Goal: Find specific page/section: Find specific page/section

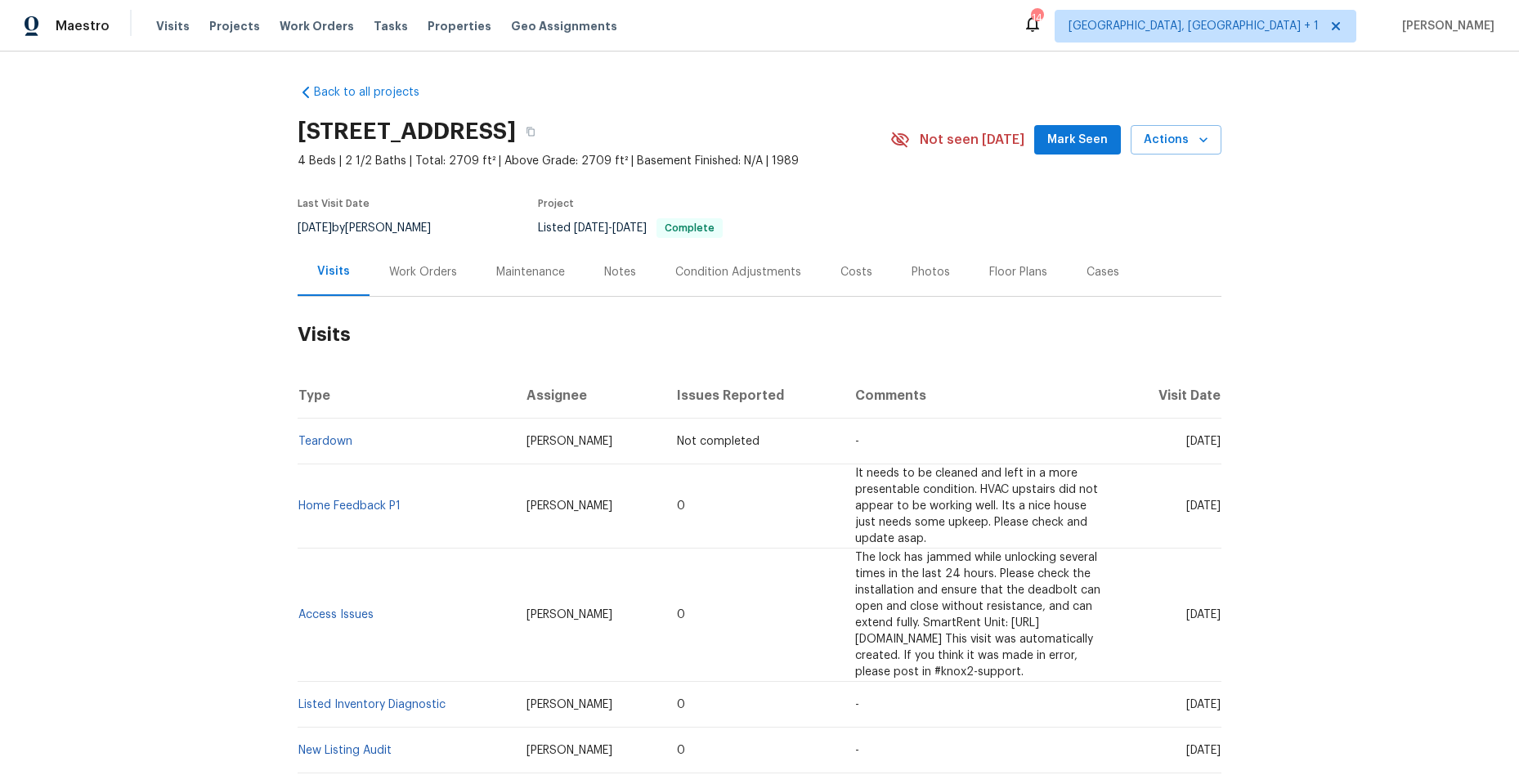
click at [424, 273] on div "Work Orders" at bounding box center [422, 271] width 68 height 16
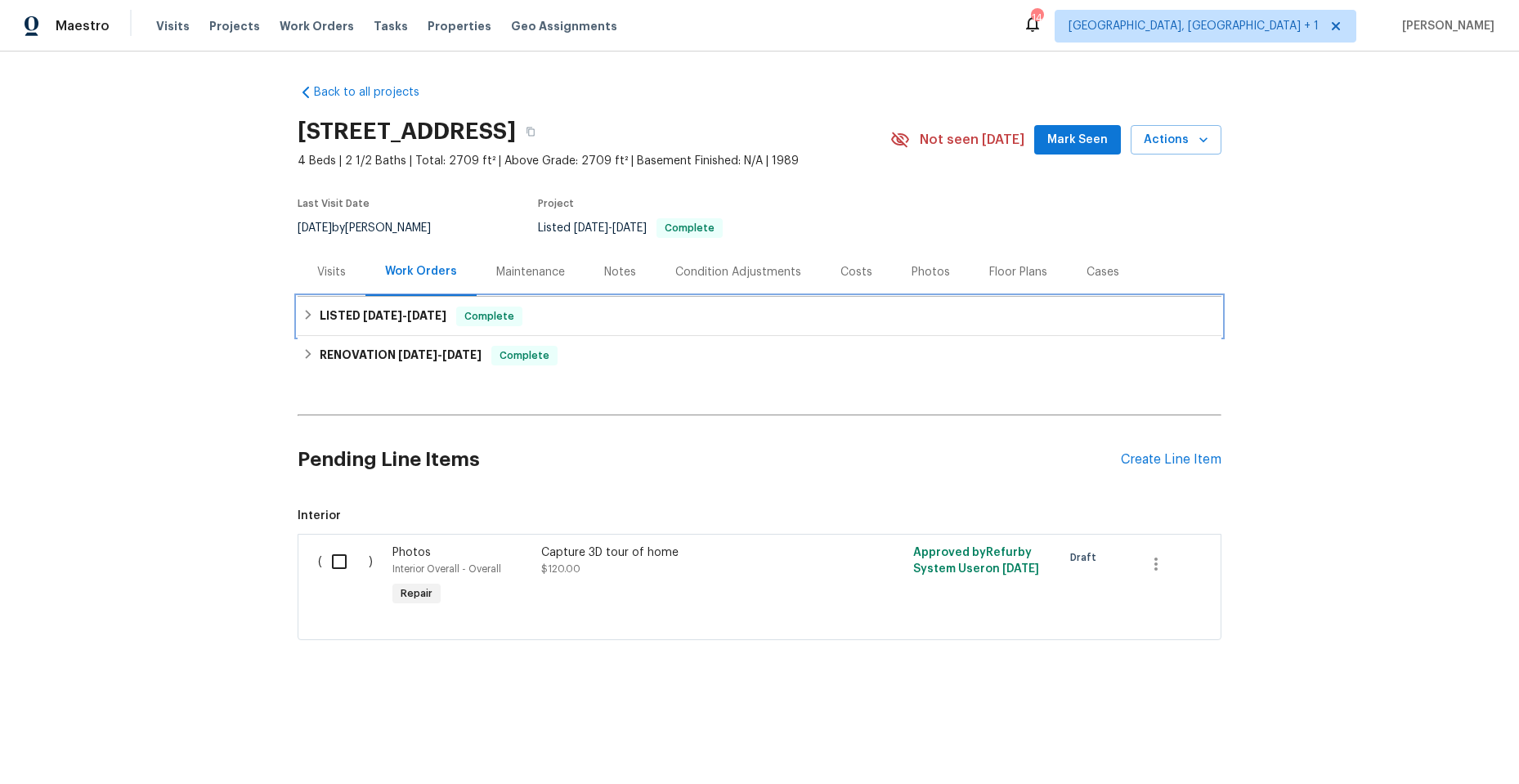
click at [308, 314] on div "LISTED [DATE] - [DATE] Complete" at bounding box center [759, 316] width 914 height 20
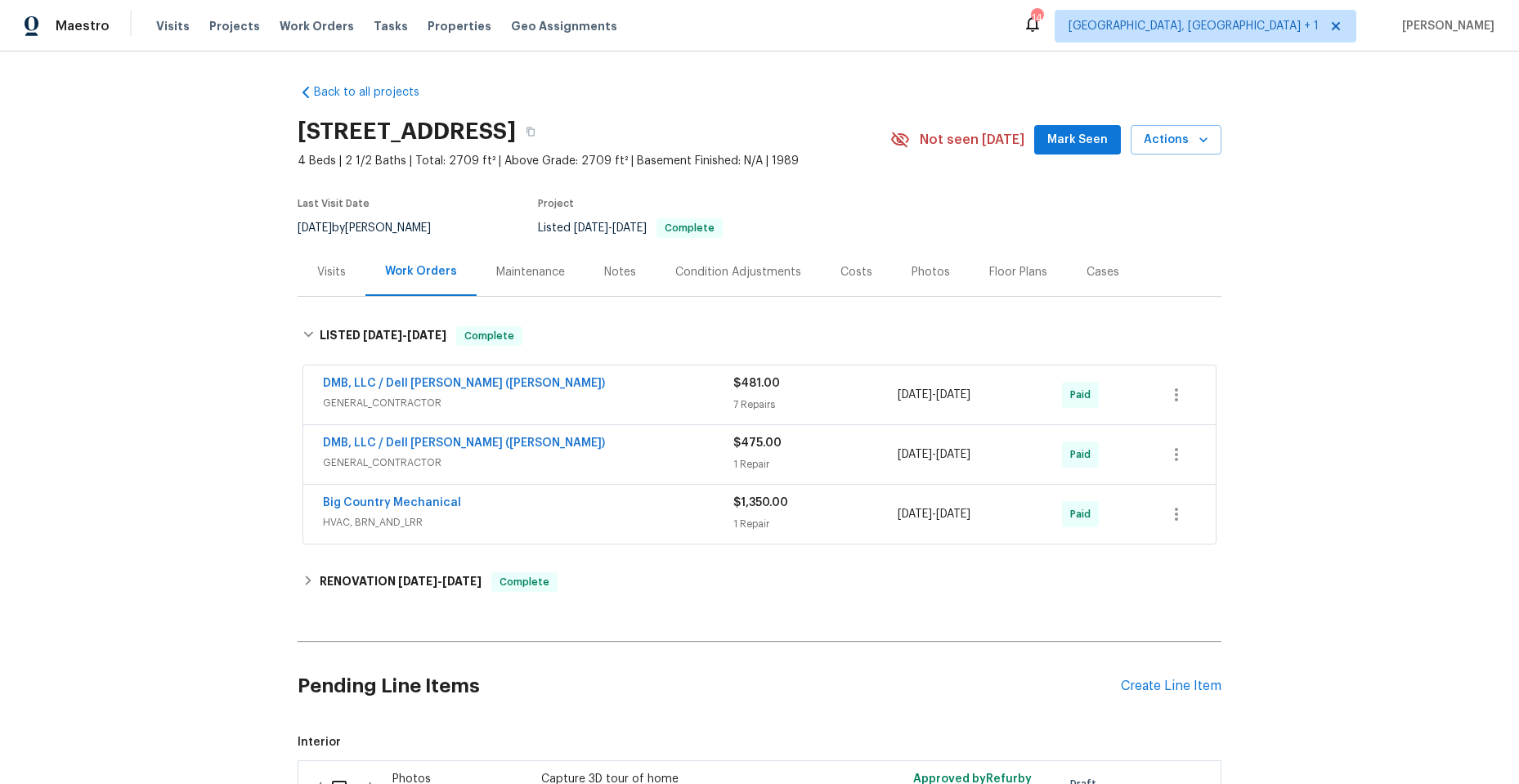
click at [519, 391] on div "DMB, LLC / Dell Bryson (Heise)" at bounding box center [527, 384] width 410 height 20
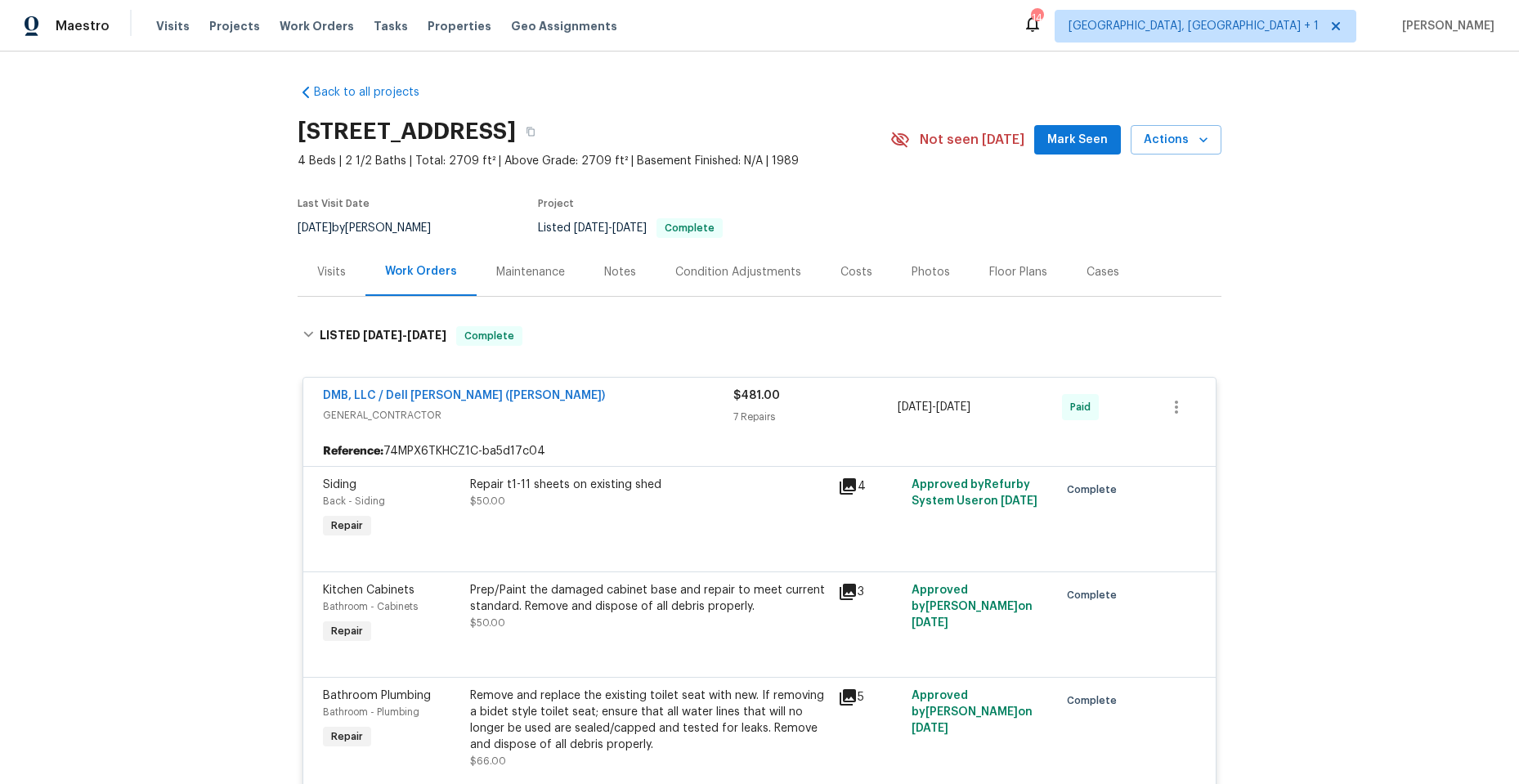
click at [579, 414] on span "GENERAL_CONTRACTOR" at bounding box center [527, 414] width 410 height 16
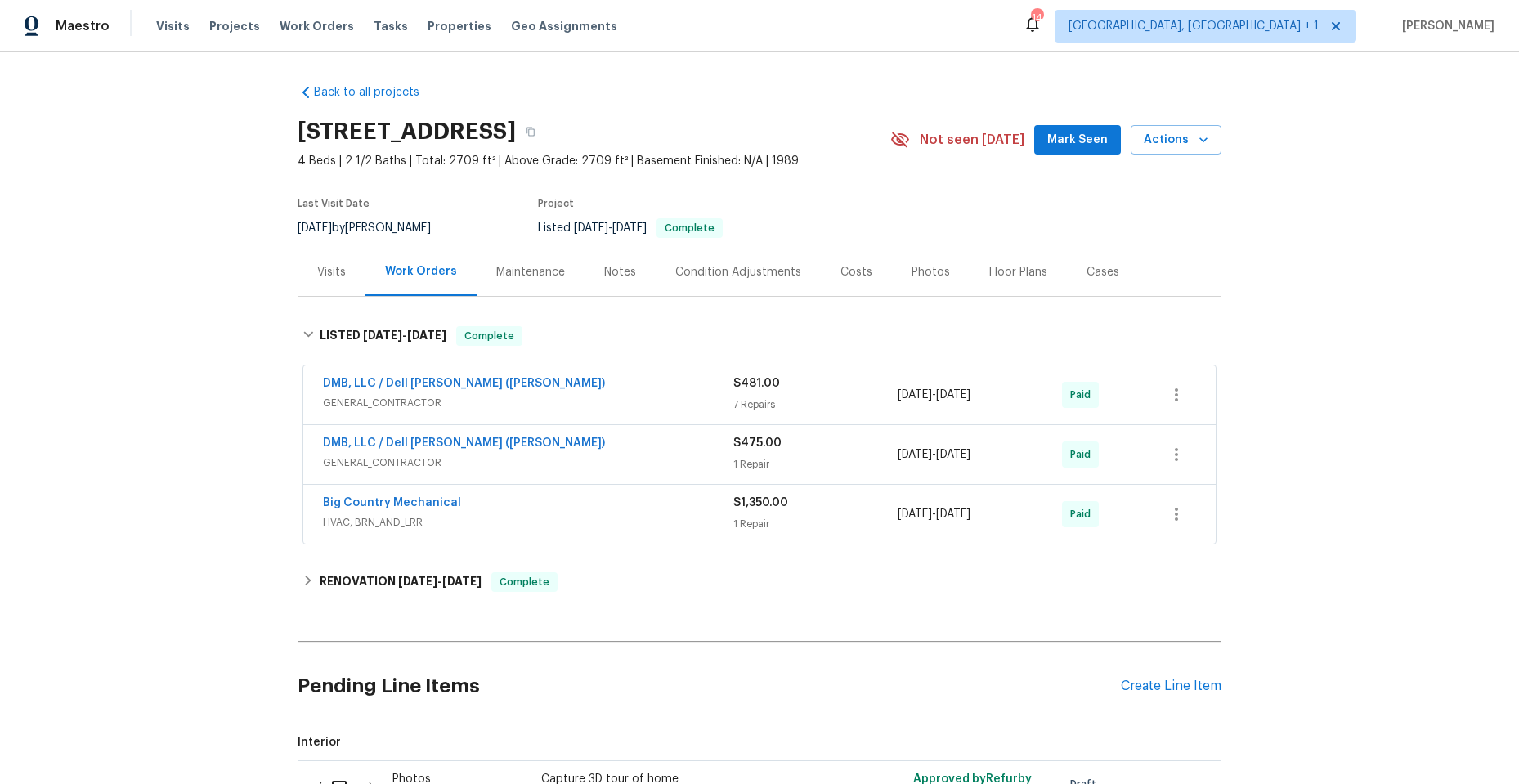
click at [543, 452] on div "DMB, LLC / Dell Bryson (Heise)" at bounding box center [527, 444] width 410 height 20
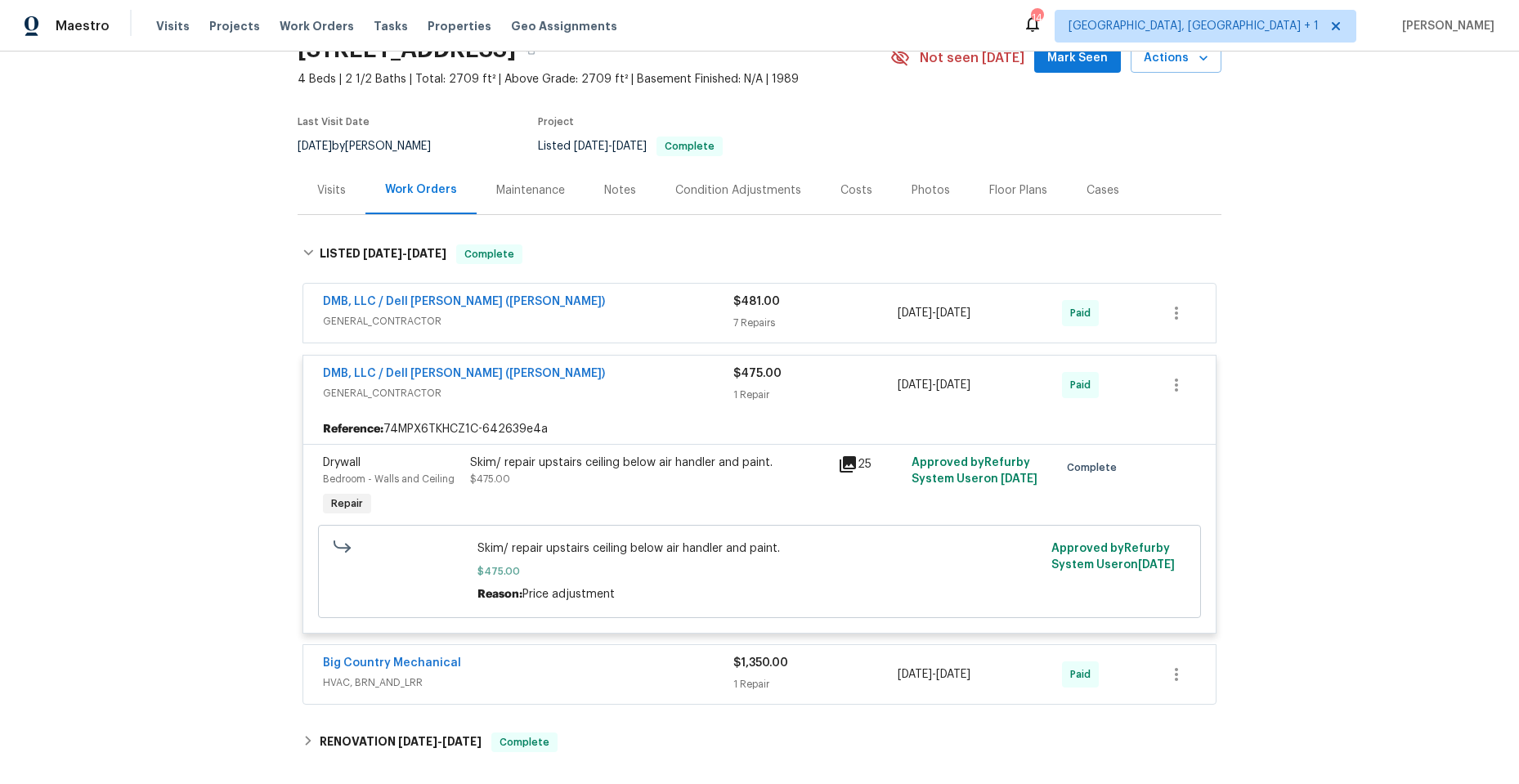
scroll to position [163, 0]
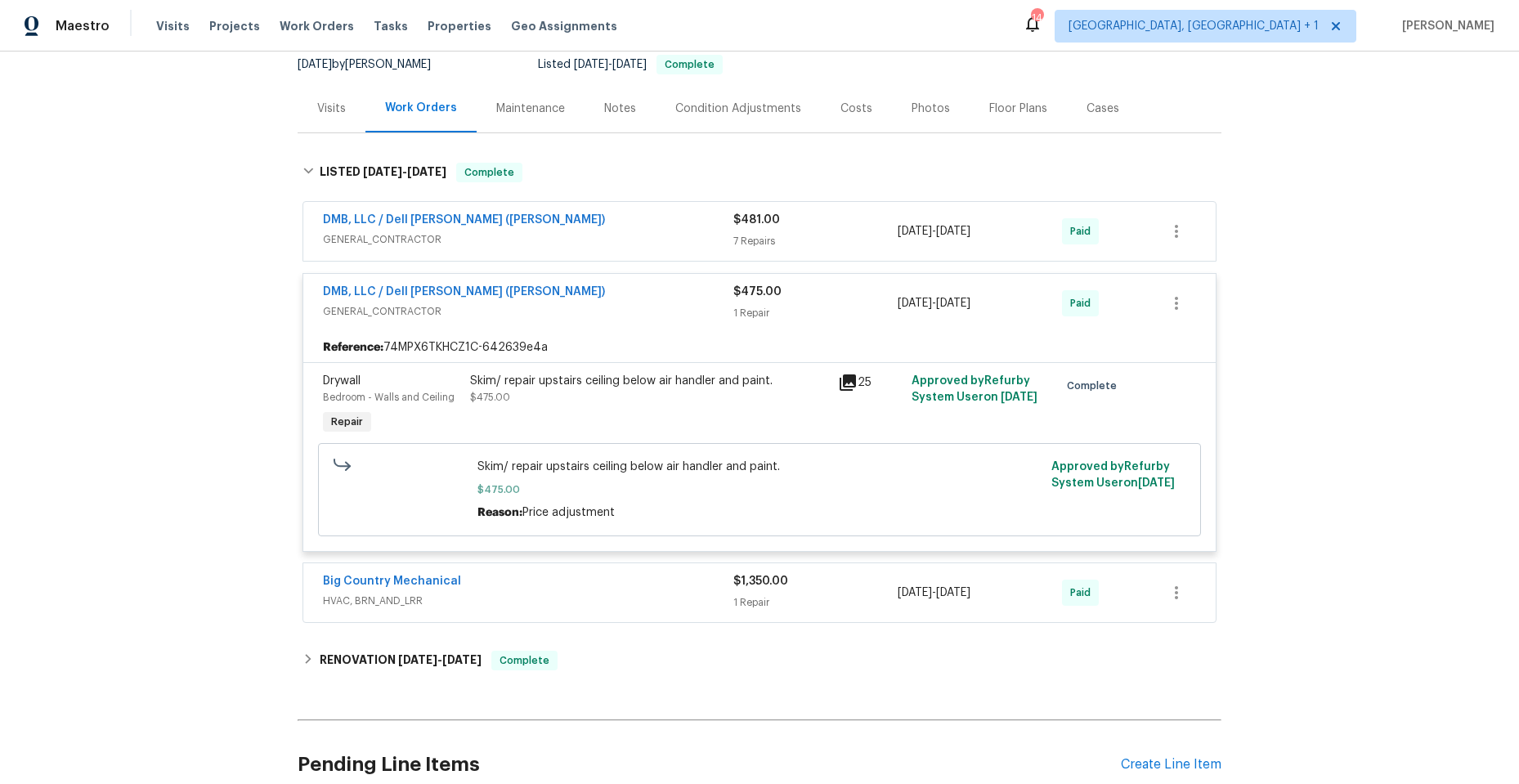
click at [844, 382] on icon at bounding box center [847, 382] width 16 height 16
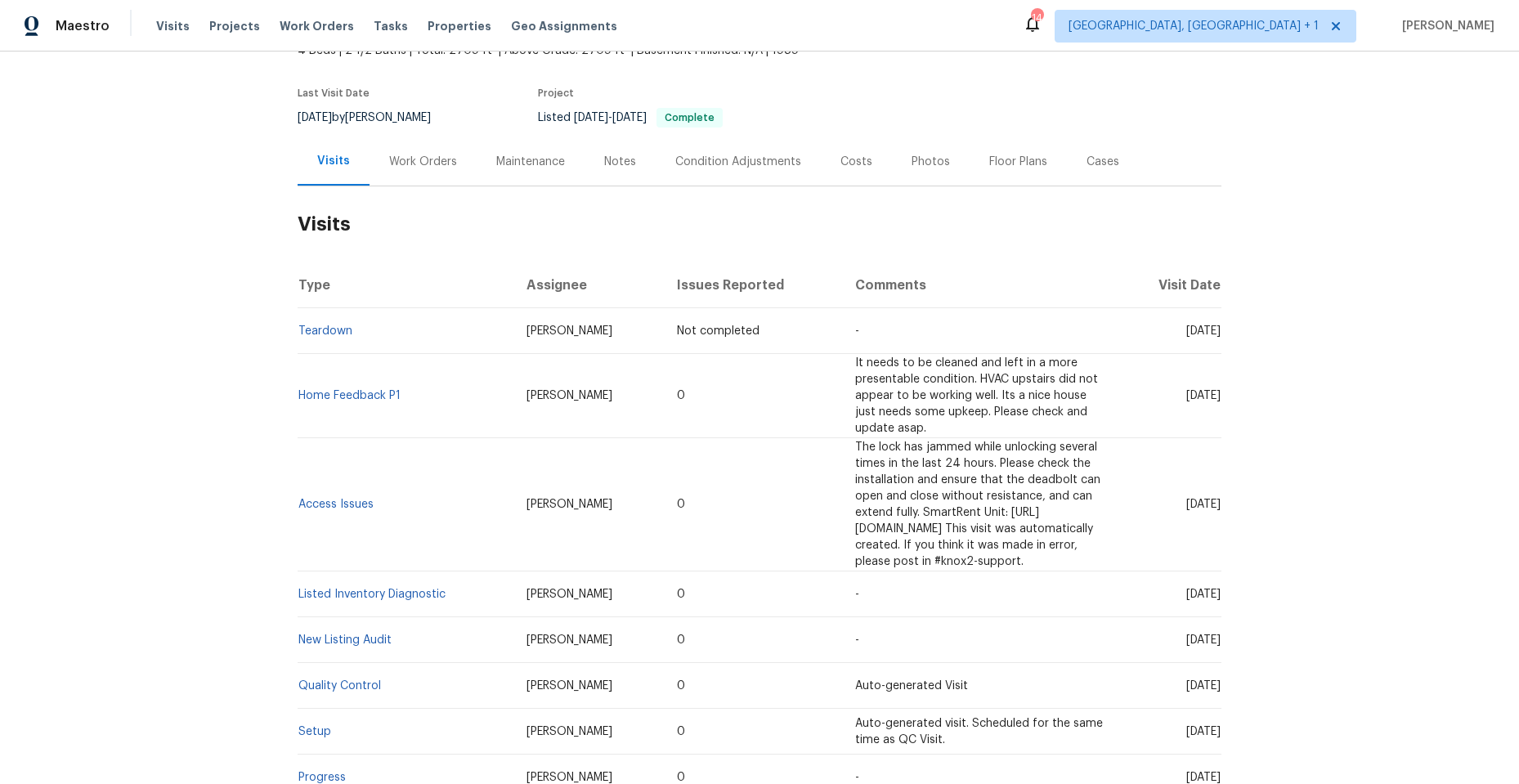
scroll to position [81, 0]
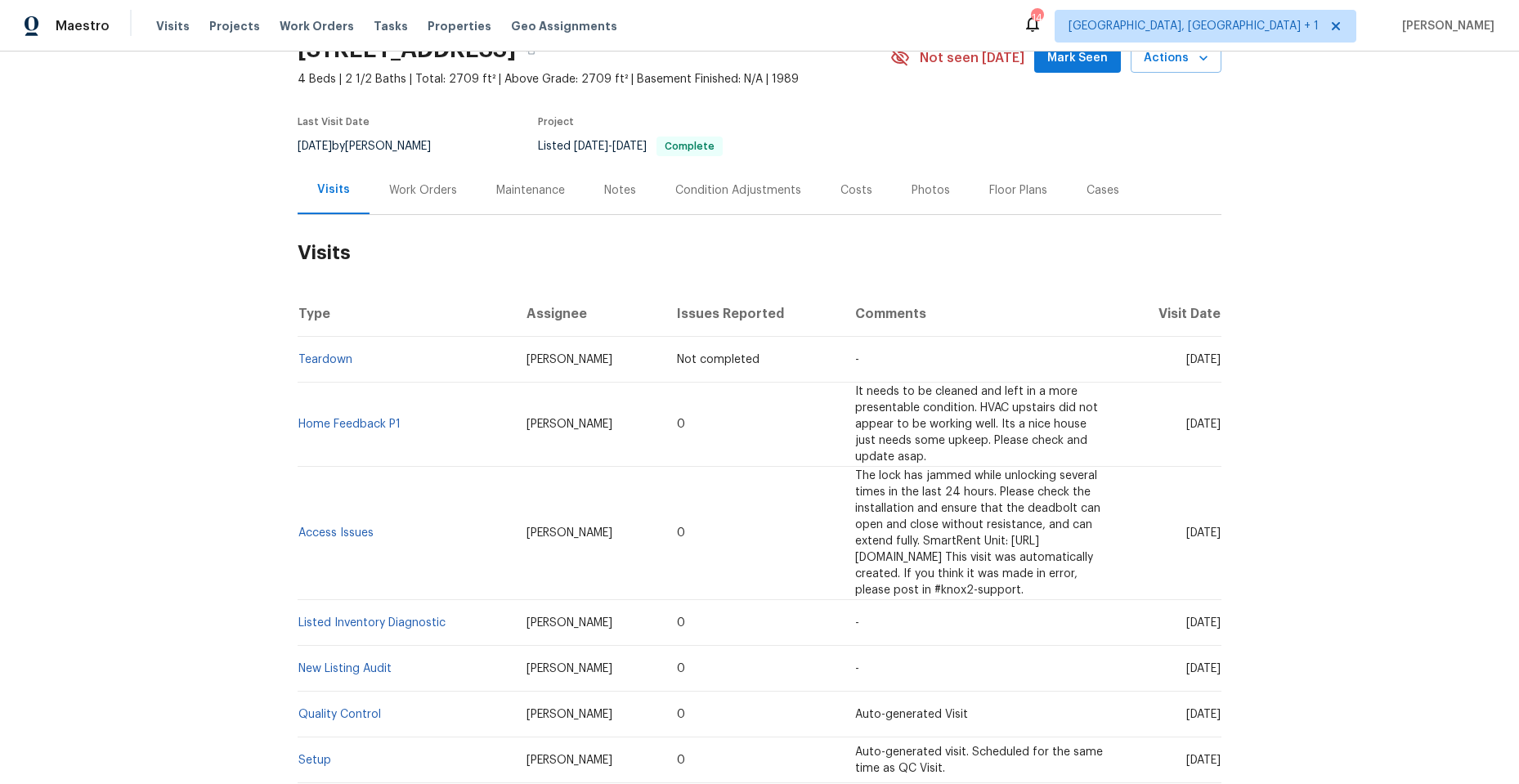
click at [408, 190] on div "Work Orders" at bounding box center [422, 190] width 68 height 16
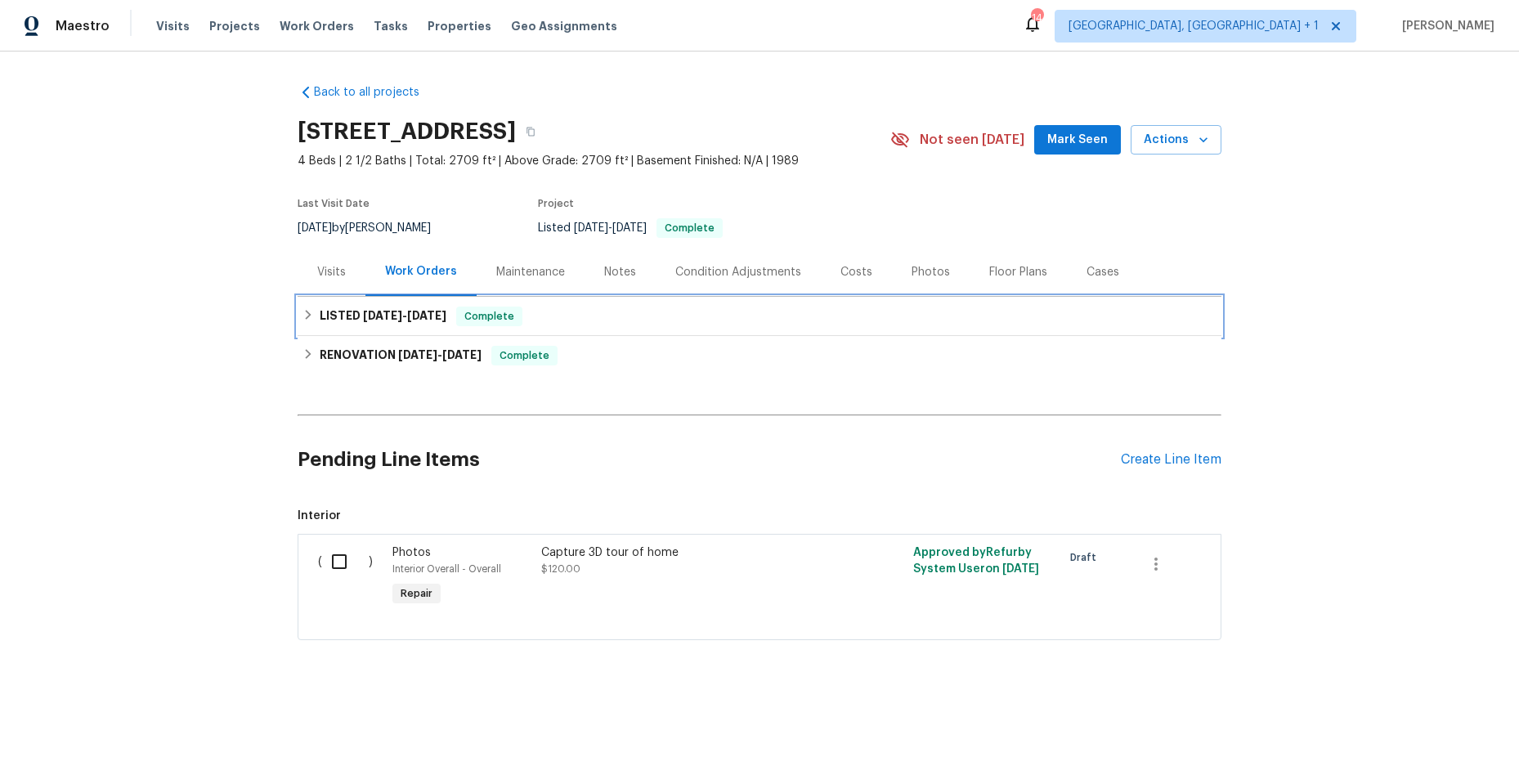
click at [302, 315] on icon at bounding box center [307, 314] width 11 height 11
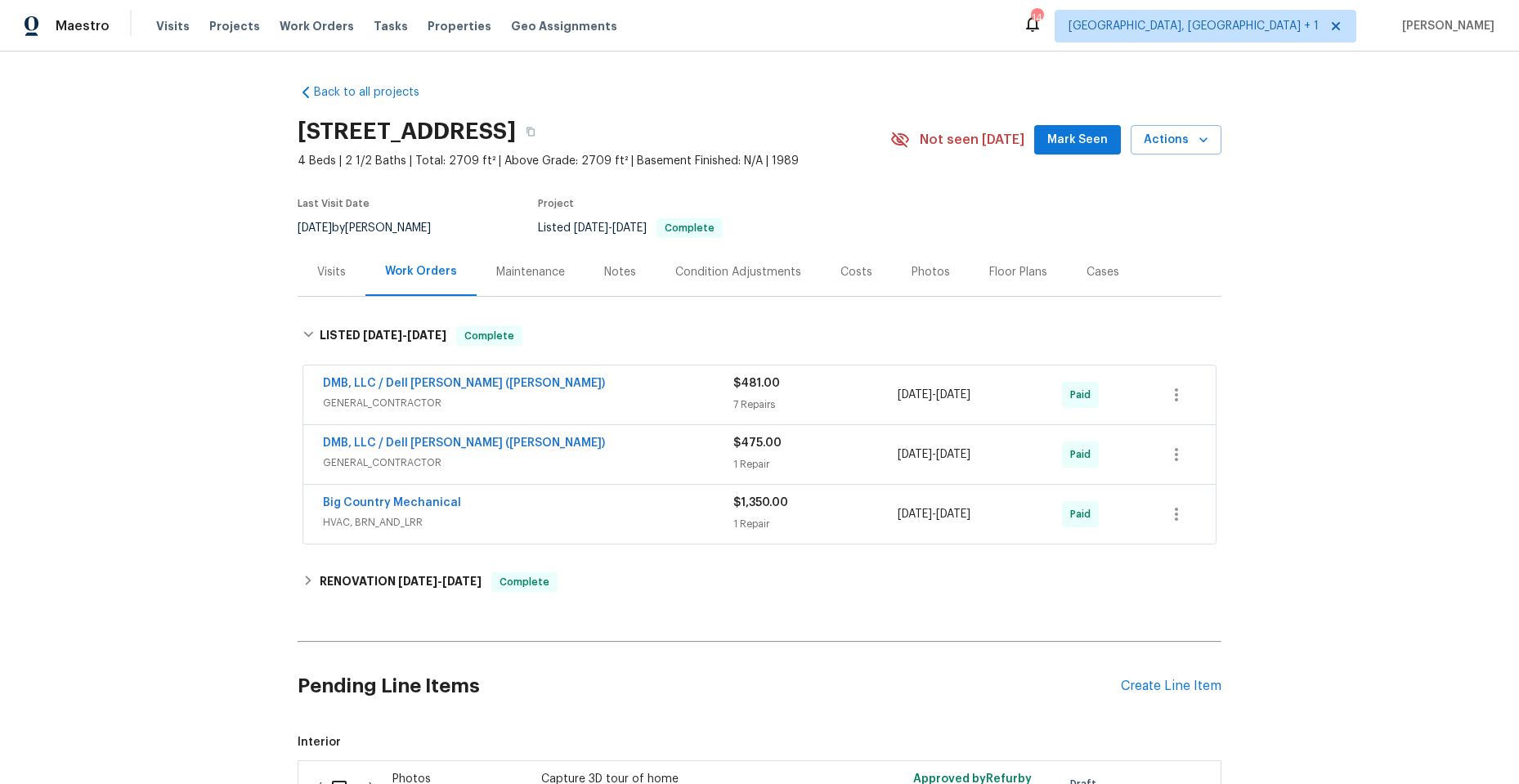
click at [551, 507] on div "Big Country Mechanical" at bounding box center [527, 504] width 410 height 20
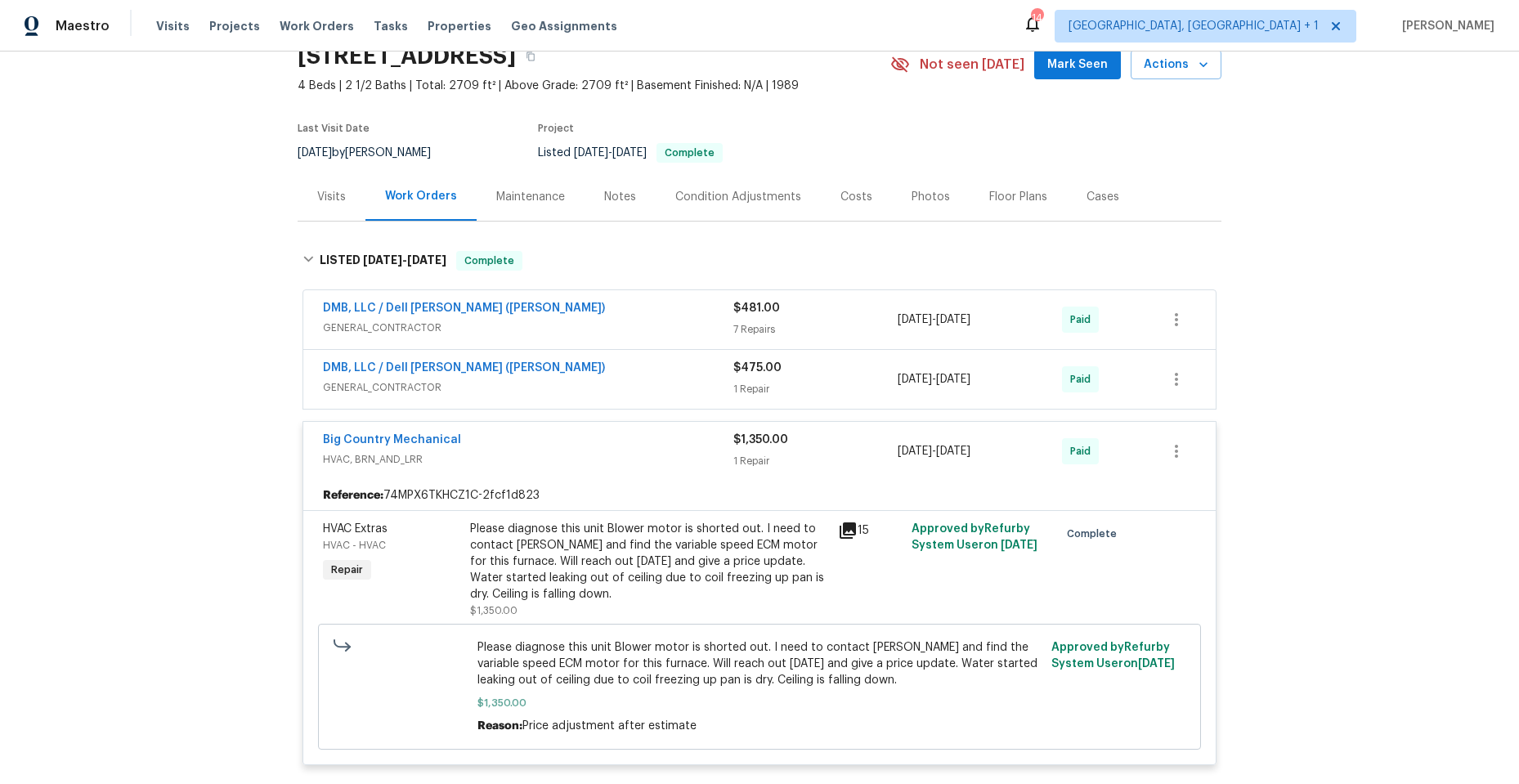
scroll to position [245, 0]
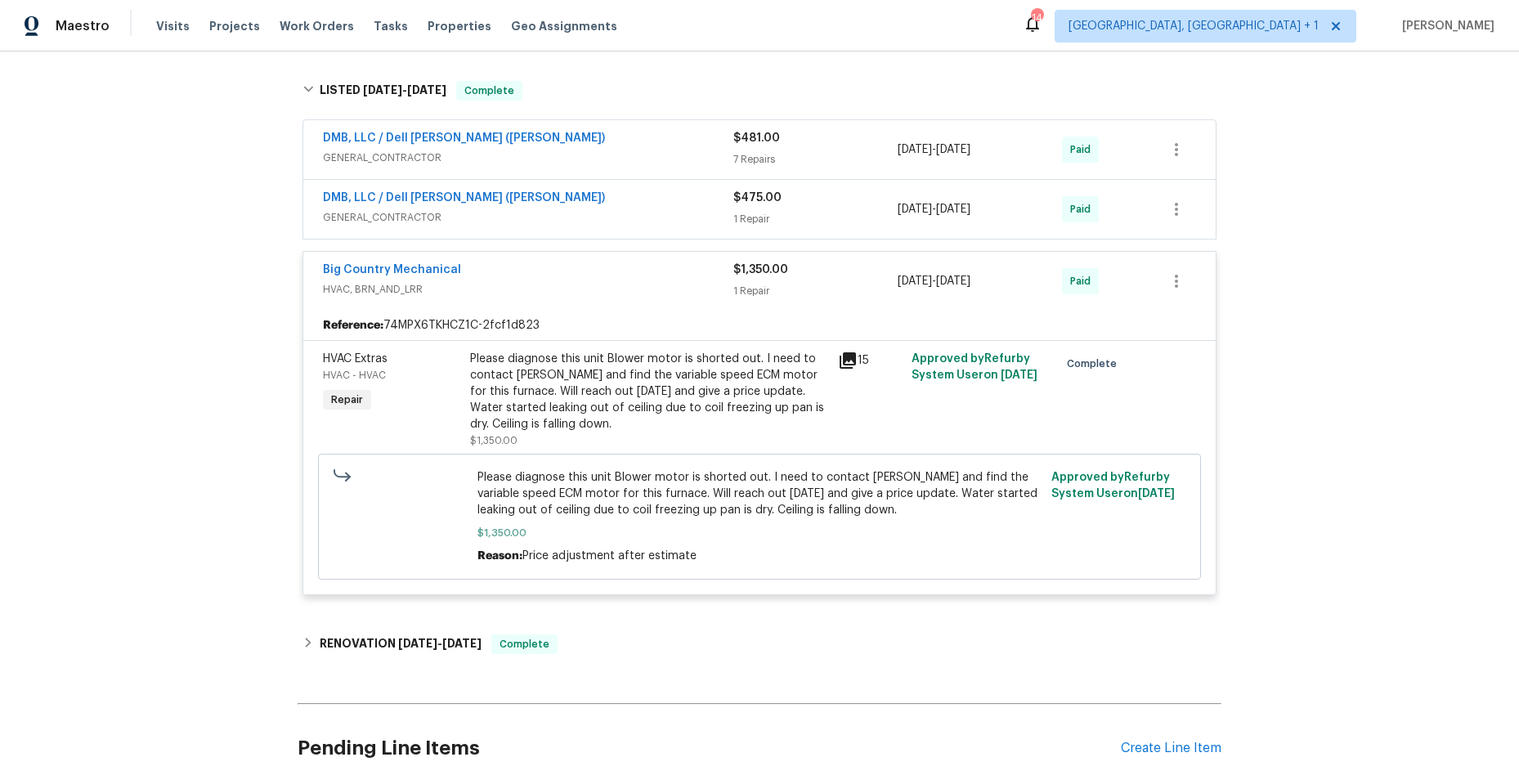
click at [520, 284] on span "HVAC, BRN_AND_LRR" at bounding box center [527, 288] width 410 height 16
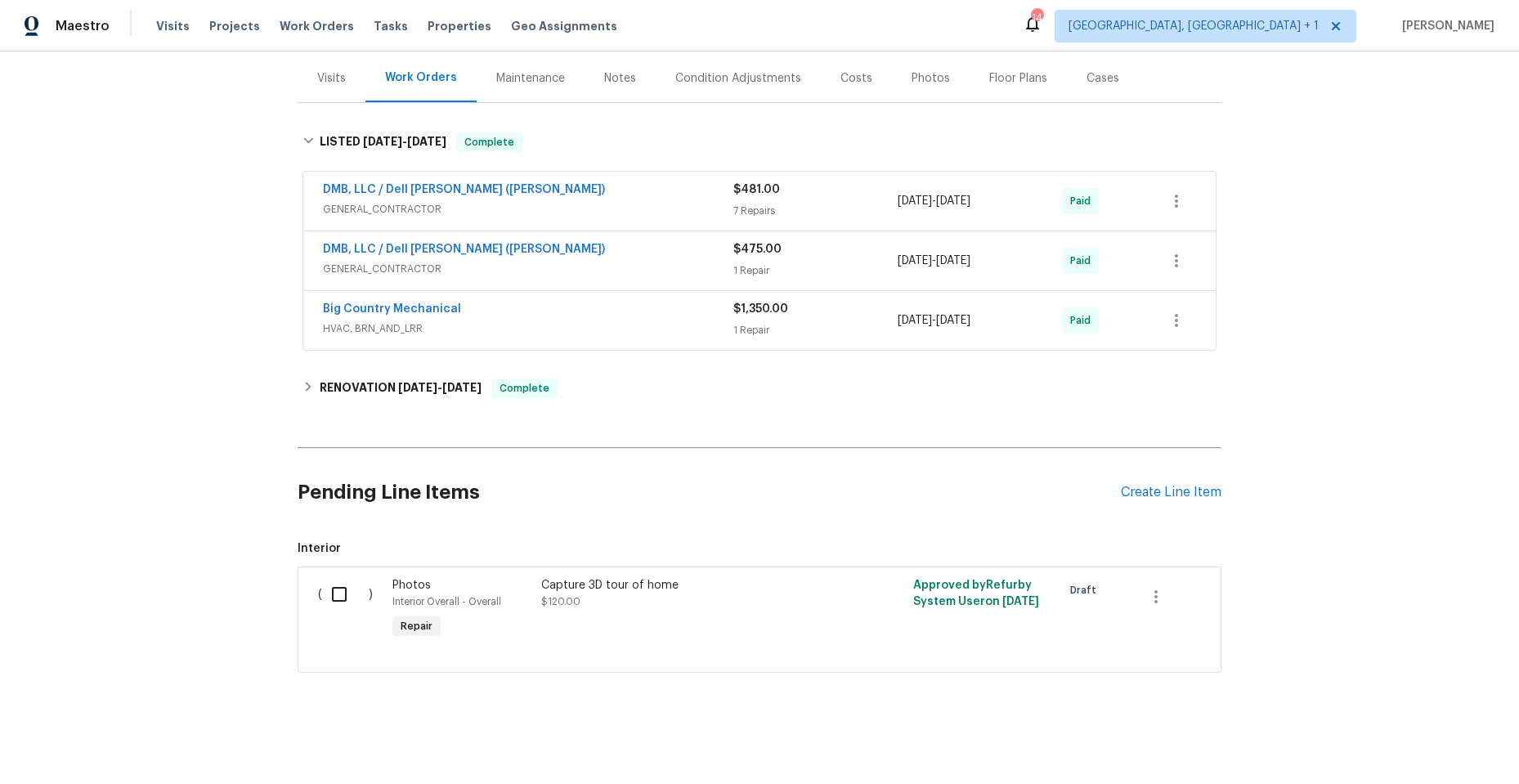
click at [516, 241] on div "DMB, LLC / Dell Bryson (Heise)" at bounding box center [527, 251] width 410 height 20
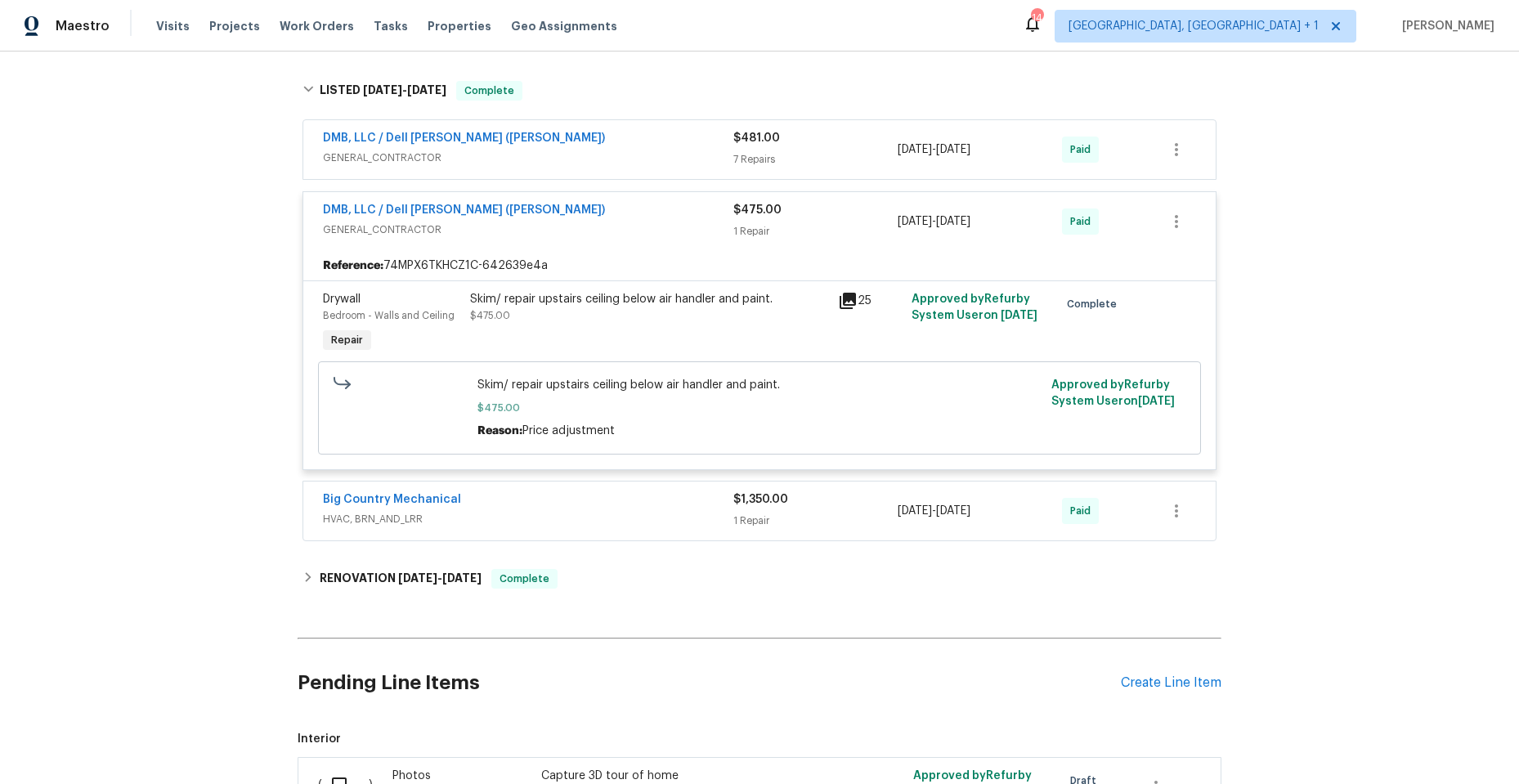
click at [570, 236] on span "GENERAL_CONTRACTOR" at bounding box center [527, 229] width 410 height 16
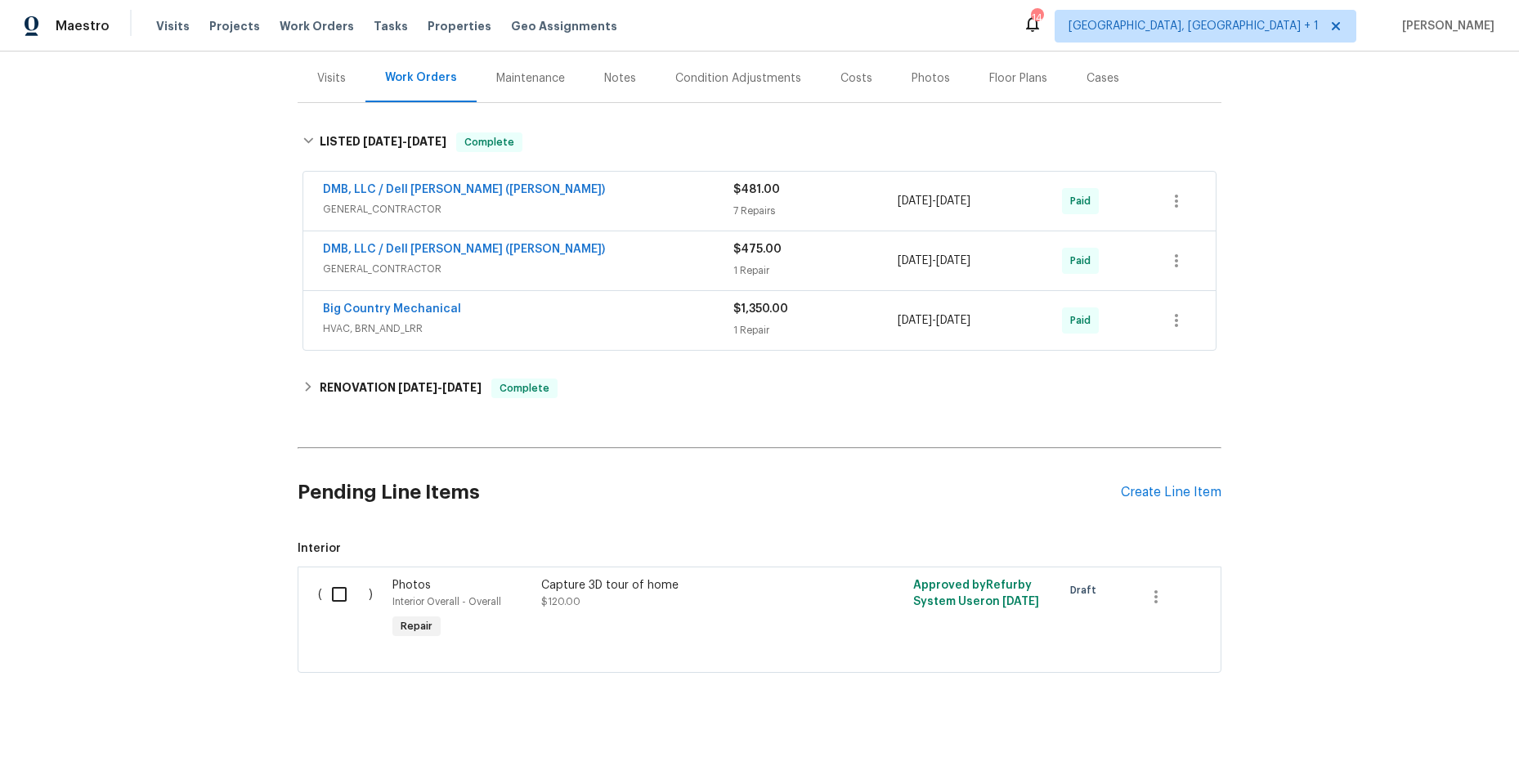
click at [570, 185] on div "DMB, LLC / Dell Bryson (Heise)" at bounding box center [527, 191] width 410 height 20
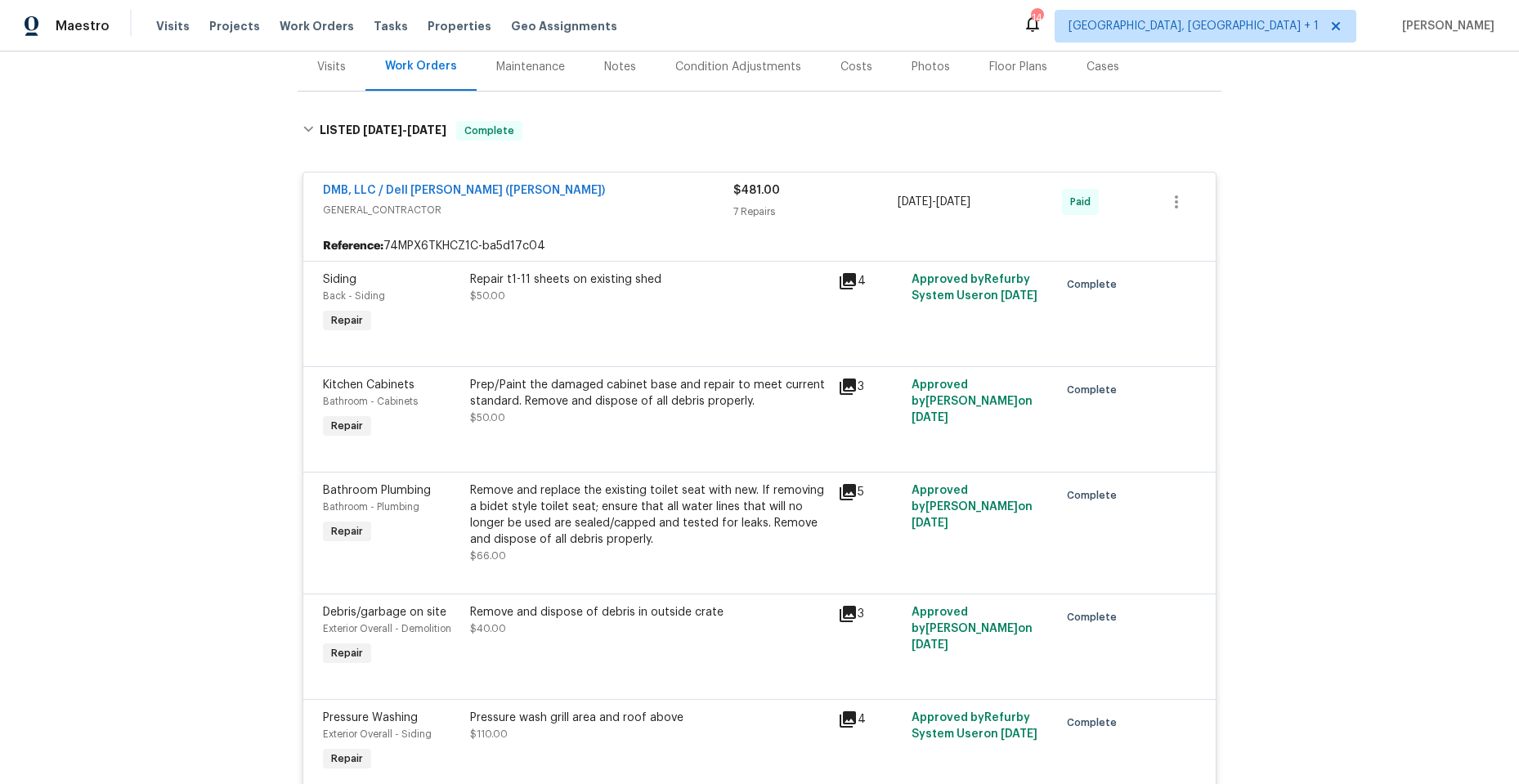
scroll to position [0, 0]
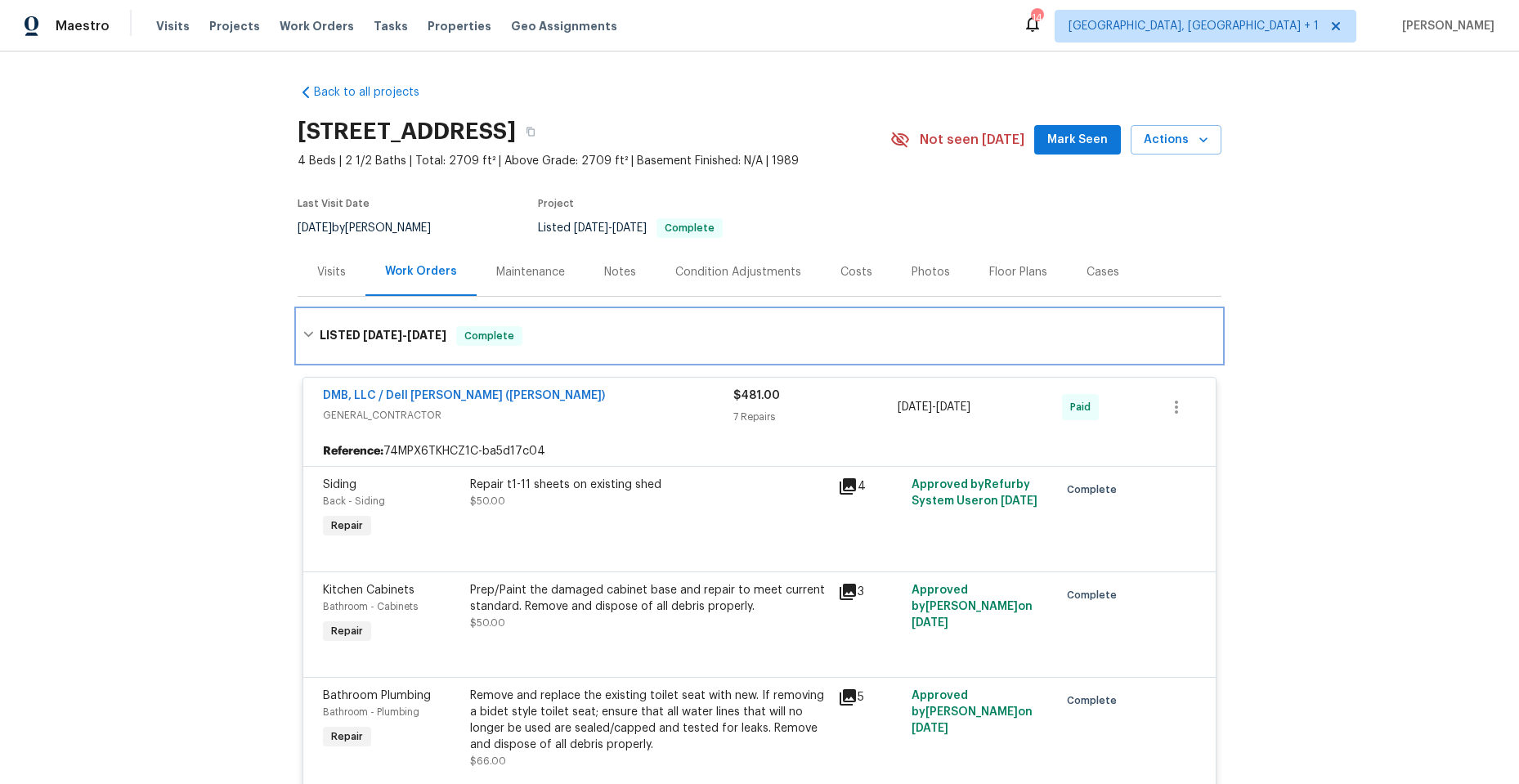
click at [298, 330] on div "LISTED 6/17/25 - 7/7/25 Complete" at bounding box center [760, 336] width 924 height 52
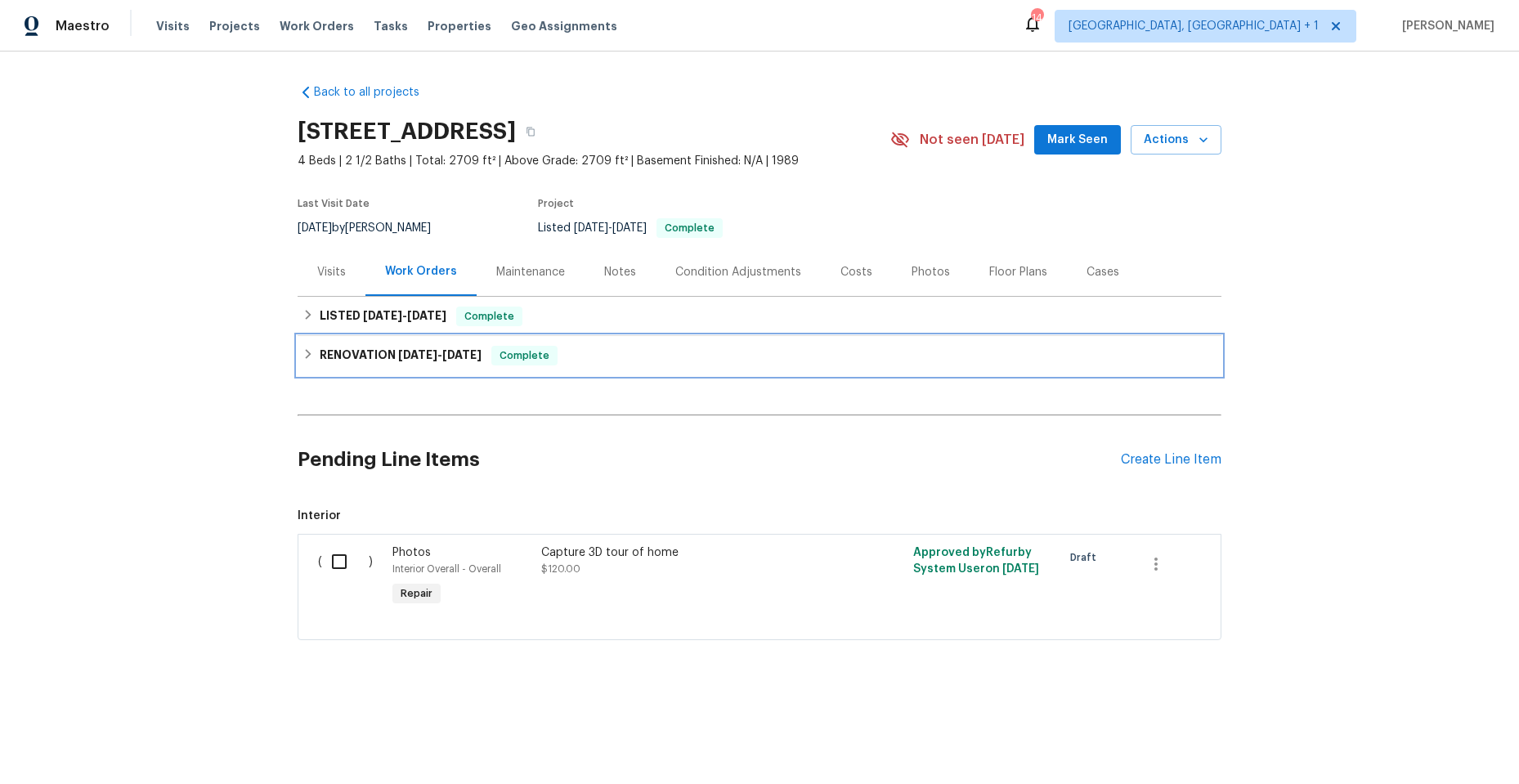
click at [305, 354] on icon at bounding box center [307, 353] width 11 height 11
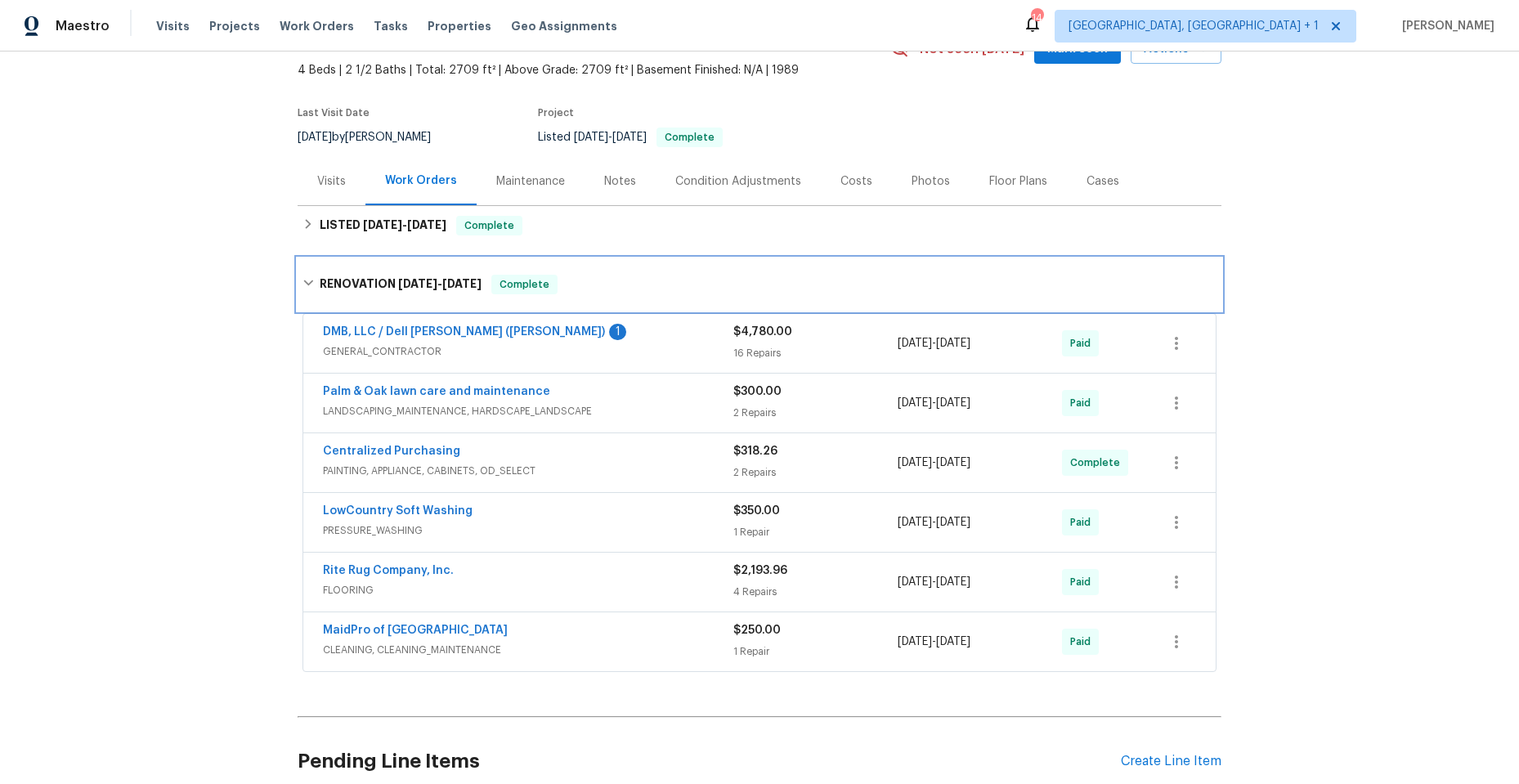
scroll to position [163, 0]
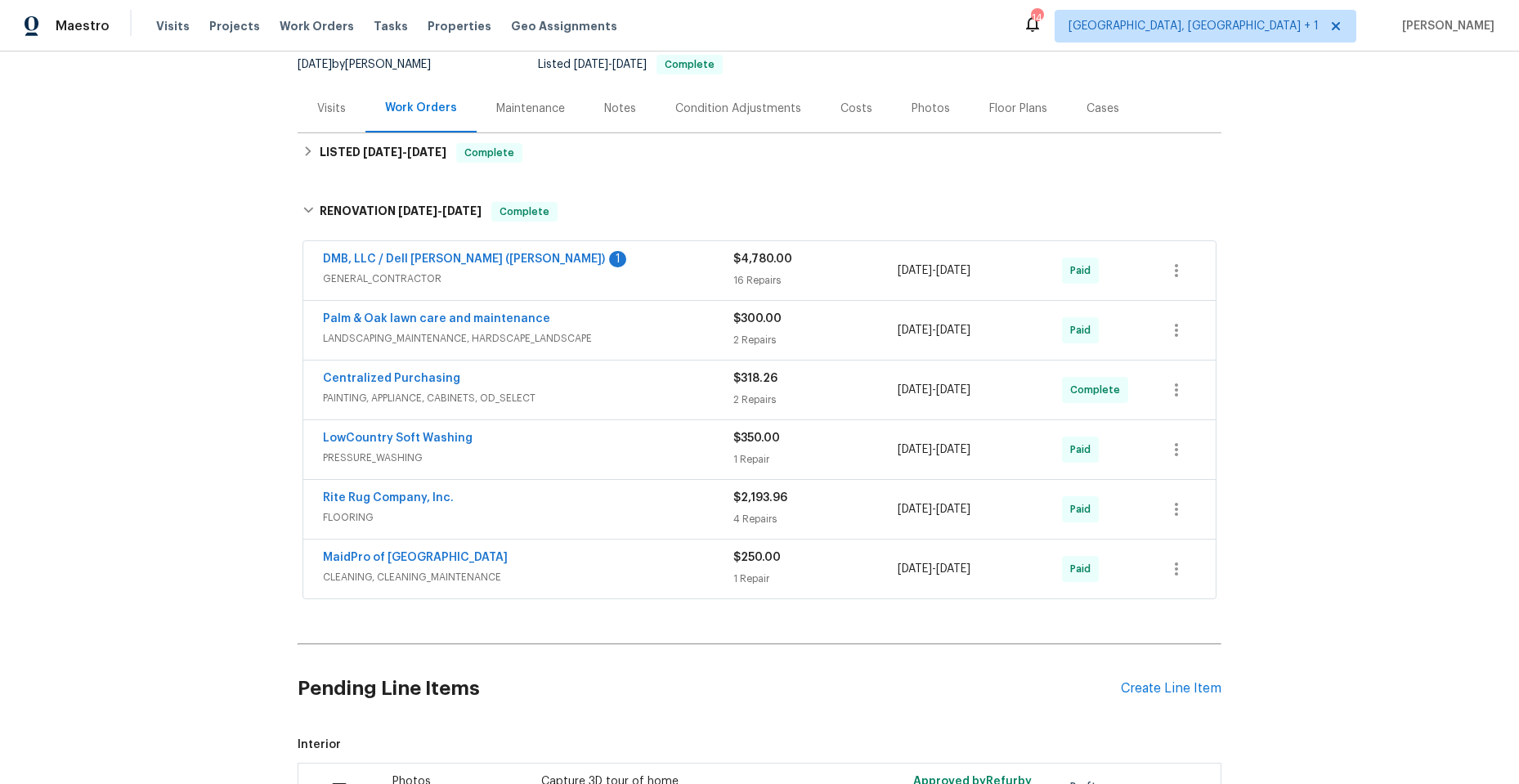
click at [605, 267] on div "DMB, LLC / Dell Bryson (Heise) 1" at bounding box center [527, 260] width 410 height 20
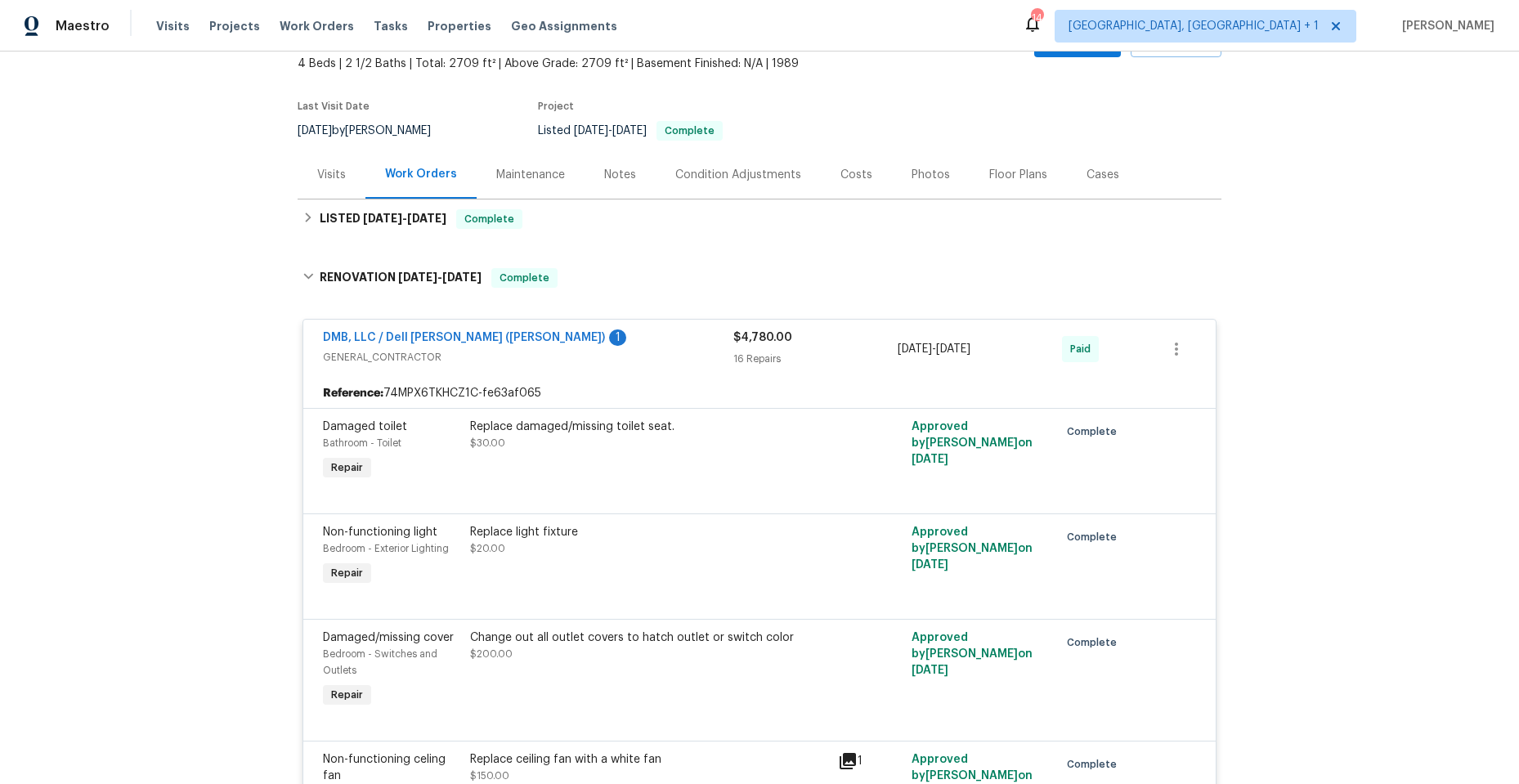
scroll to position [0, 0]
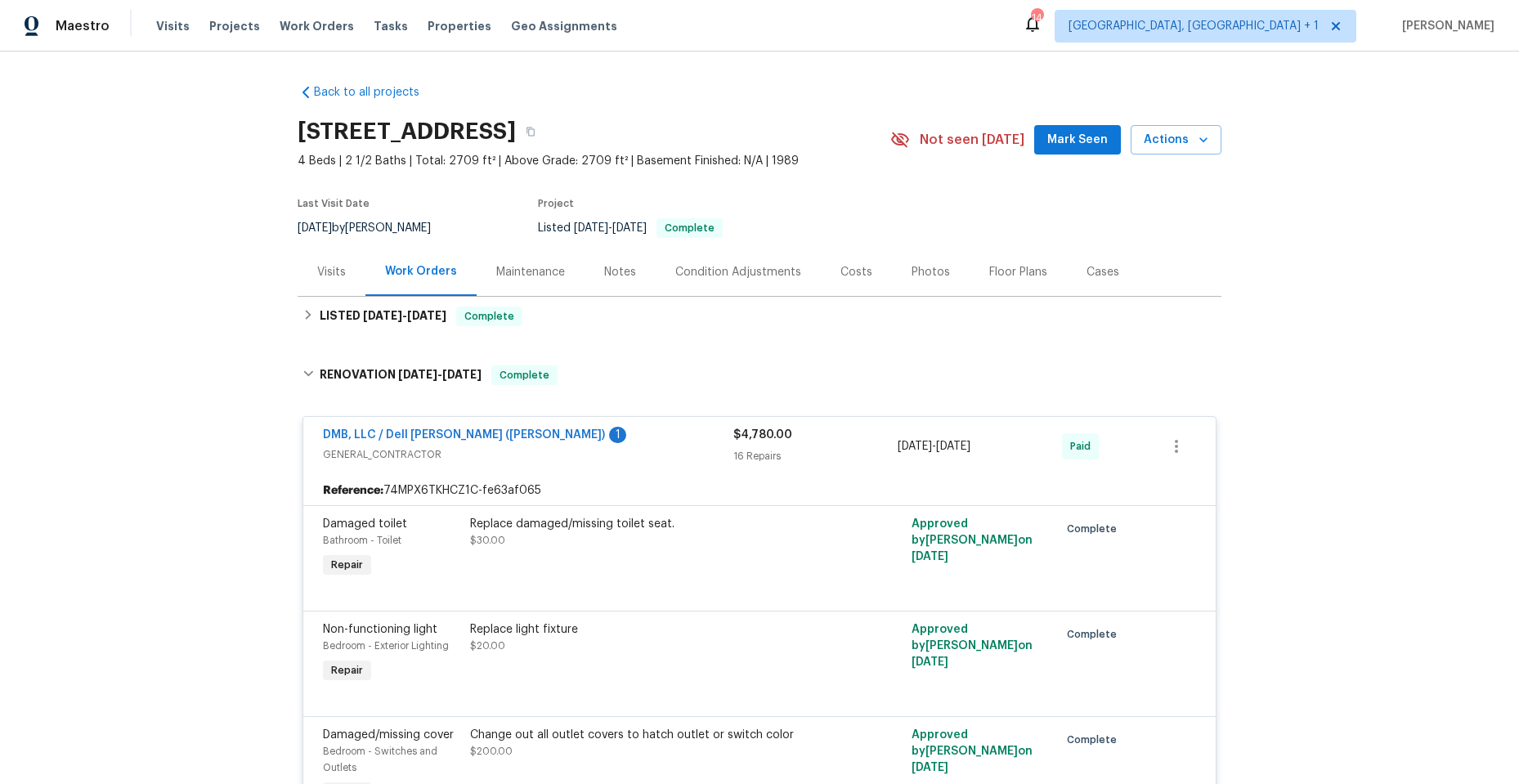
click at [553, 451] on span "GENERAL_CONTRACTOR" at bounding box center [527, 454] width 410 height 16
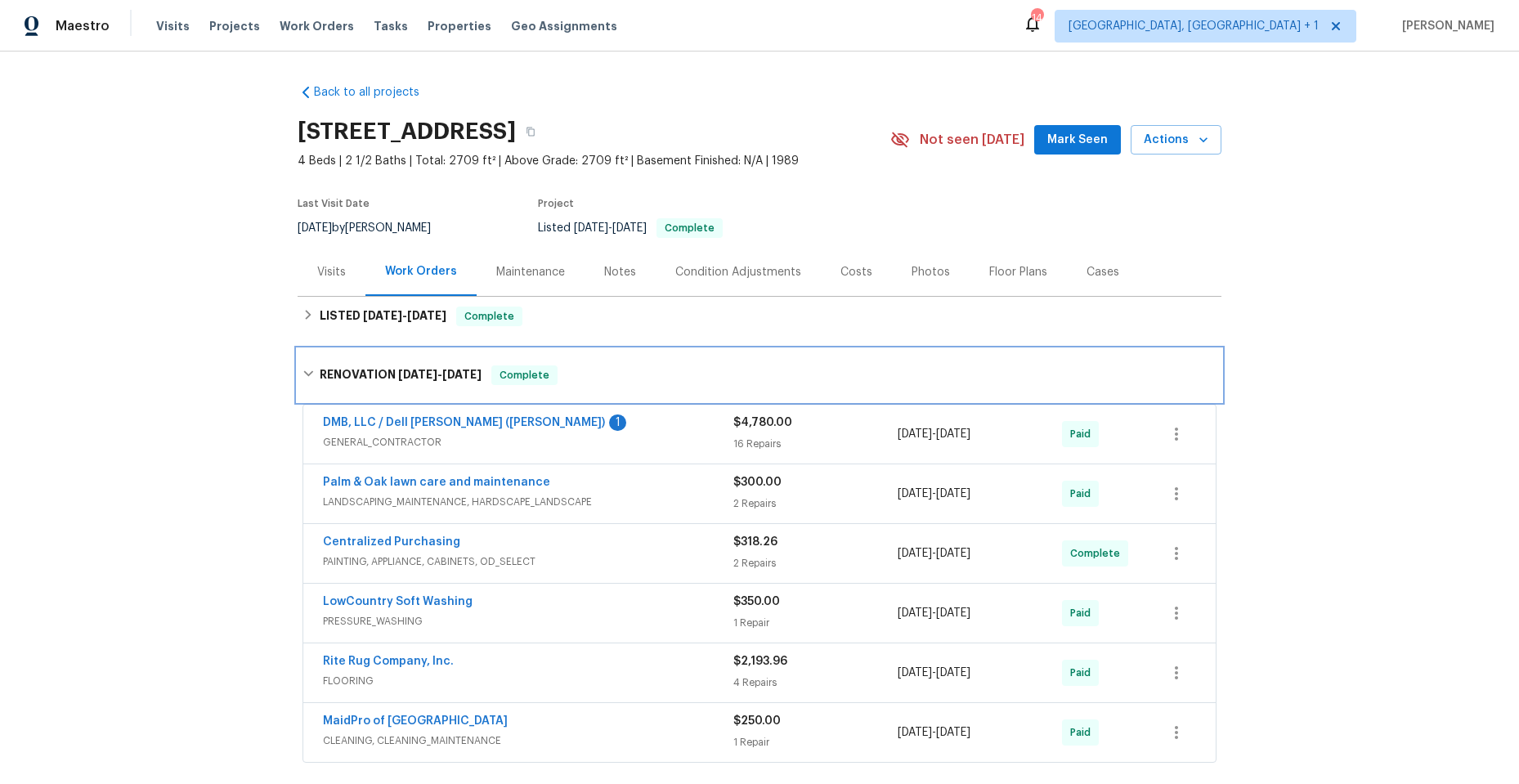
click at [302, 371] on icon at bounding box center [307, 373] width 11 height 11
